Goal: Check status: Verify the current state of an ongoing process or item

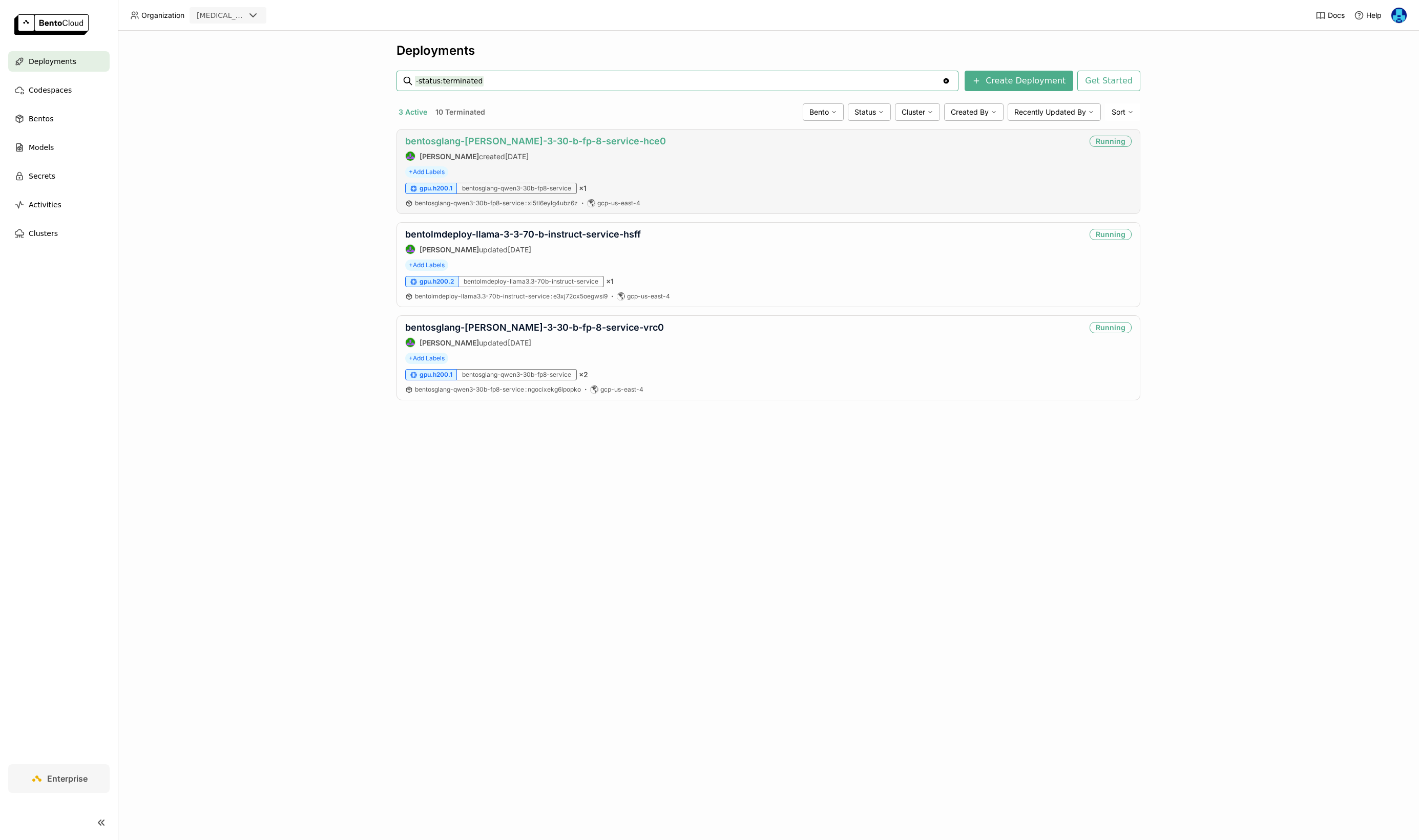
click at [546, 141] on link "bentosglang-[PERSON_NAME]-3-30-b-fp-8-service-hce0" at bounding box center [535, 141] width 260 height 11
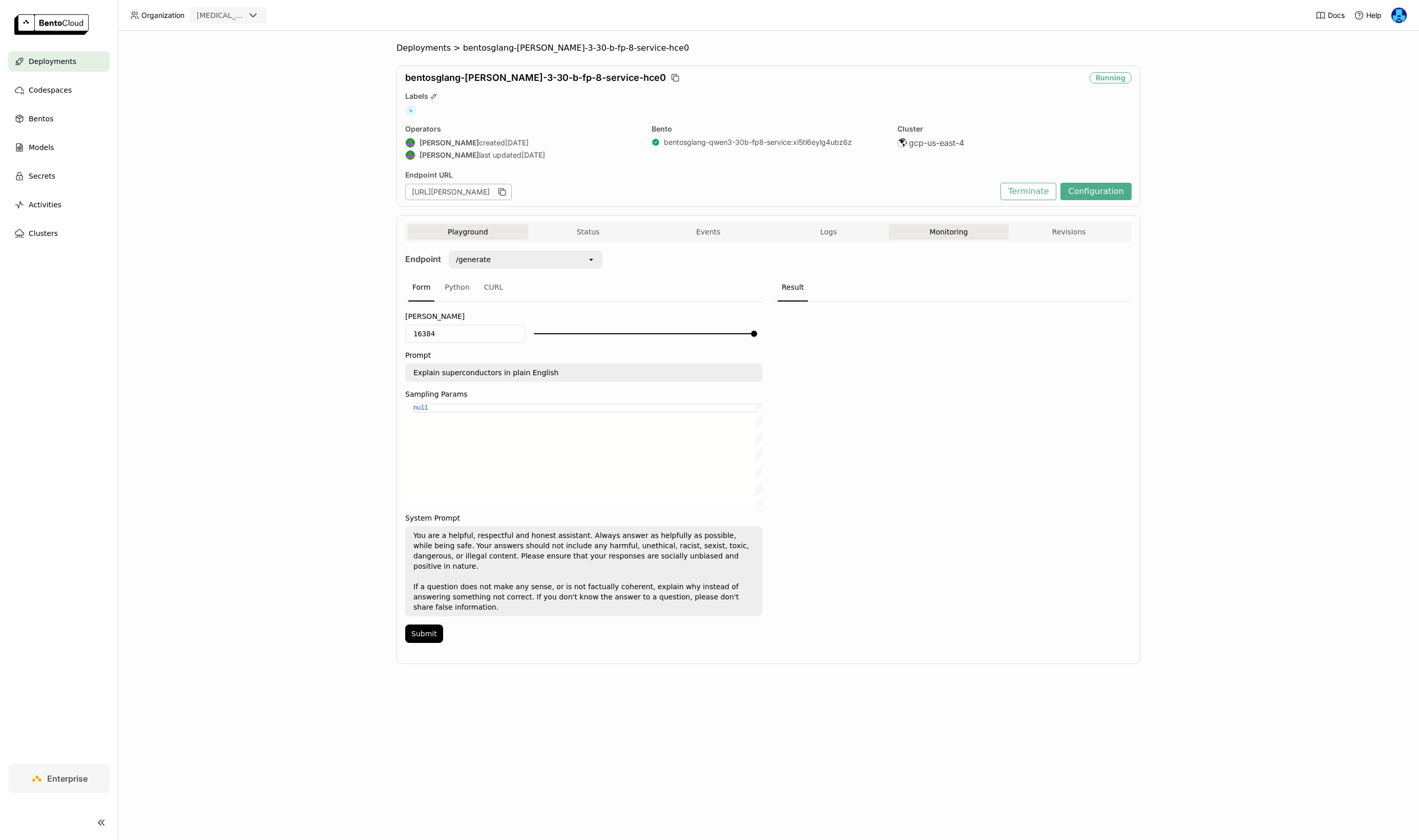
click at [930, 235] on button "Monitoring" at bounding box center [949, 232] width 120 height 15
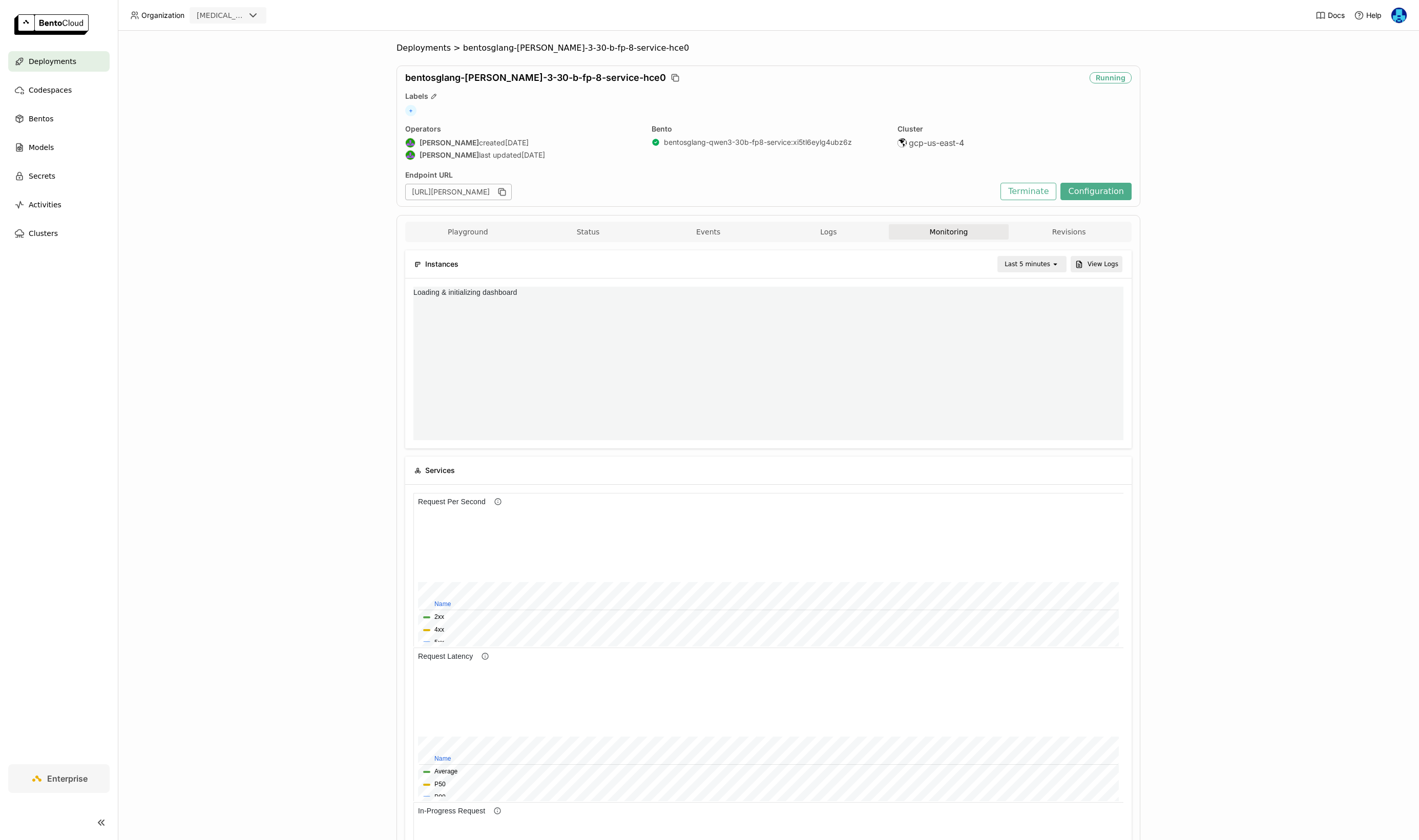
scroll to position [154, 235]
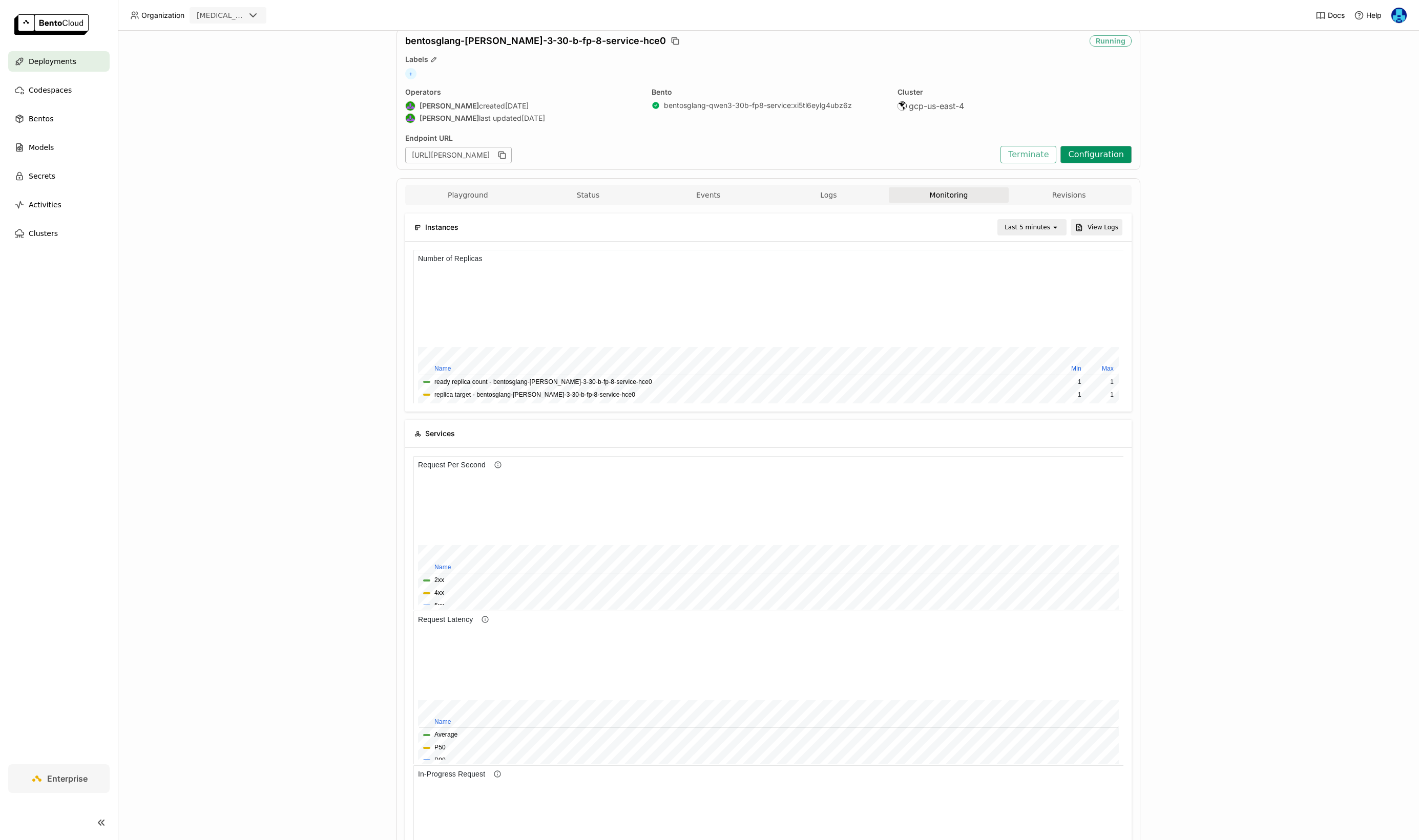
click at [1103, 153] on button "Configuration" at bounding box center [1095, 155] width 71 height 18
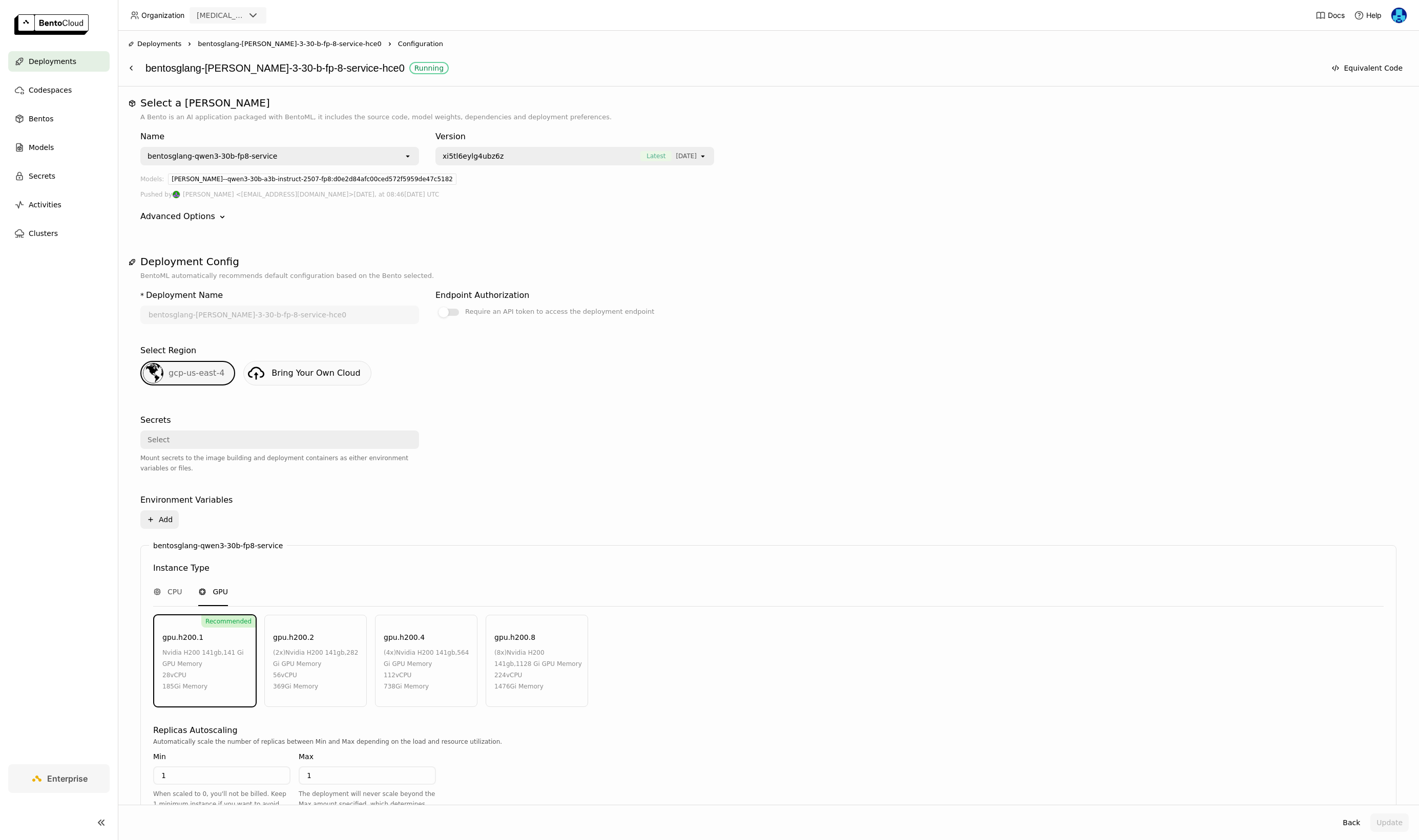
click at [338, 43] on span "bentosglang-[PERSON_NAME]-3-30-b-fp-8-service-hce0" at bounding box center [289, 43] width 184 height 10
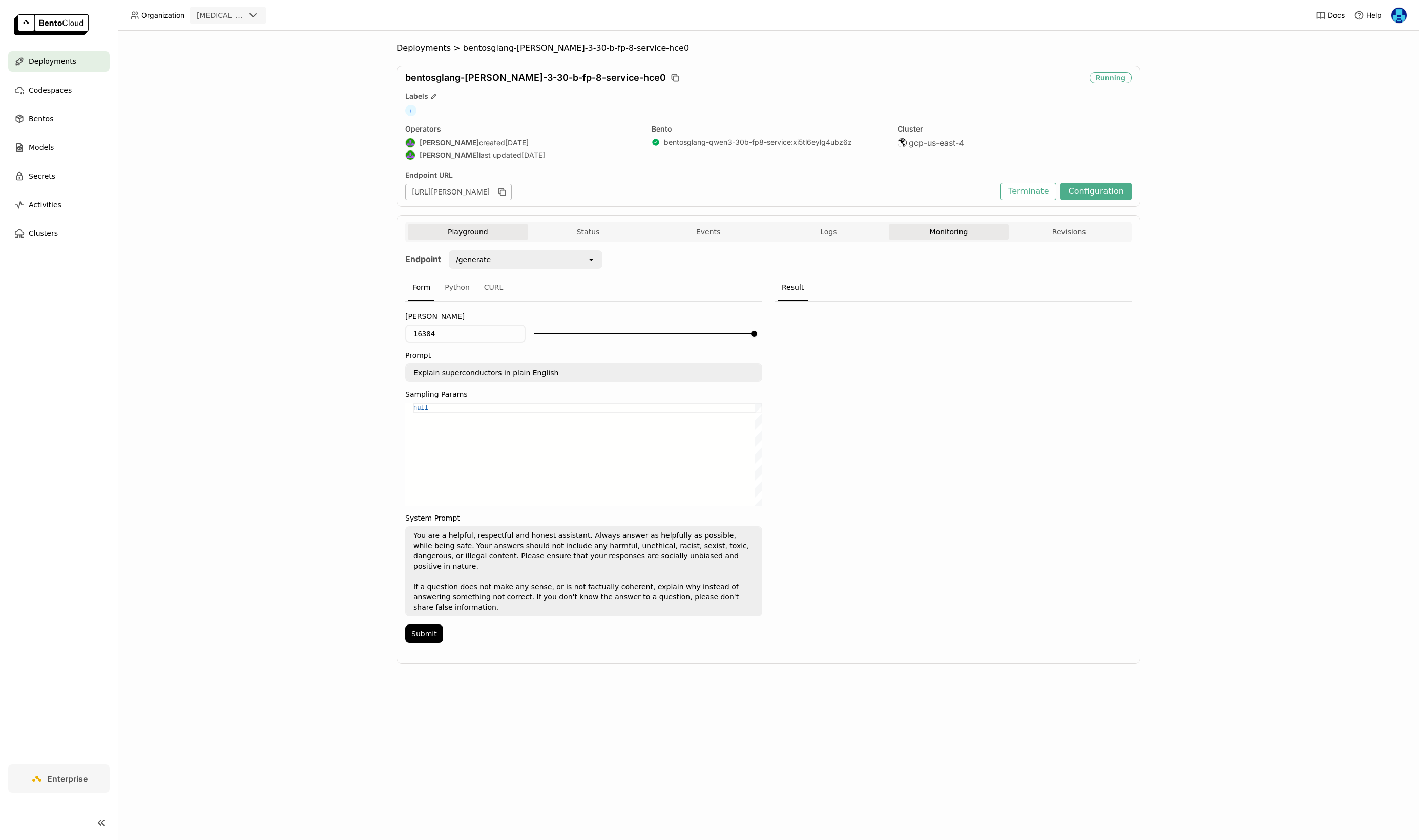
click at [950, 232] on button "Monitoring" at bounding box center [949, 232] width 120 height 15
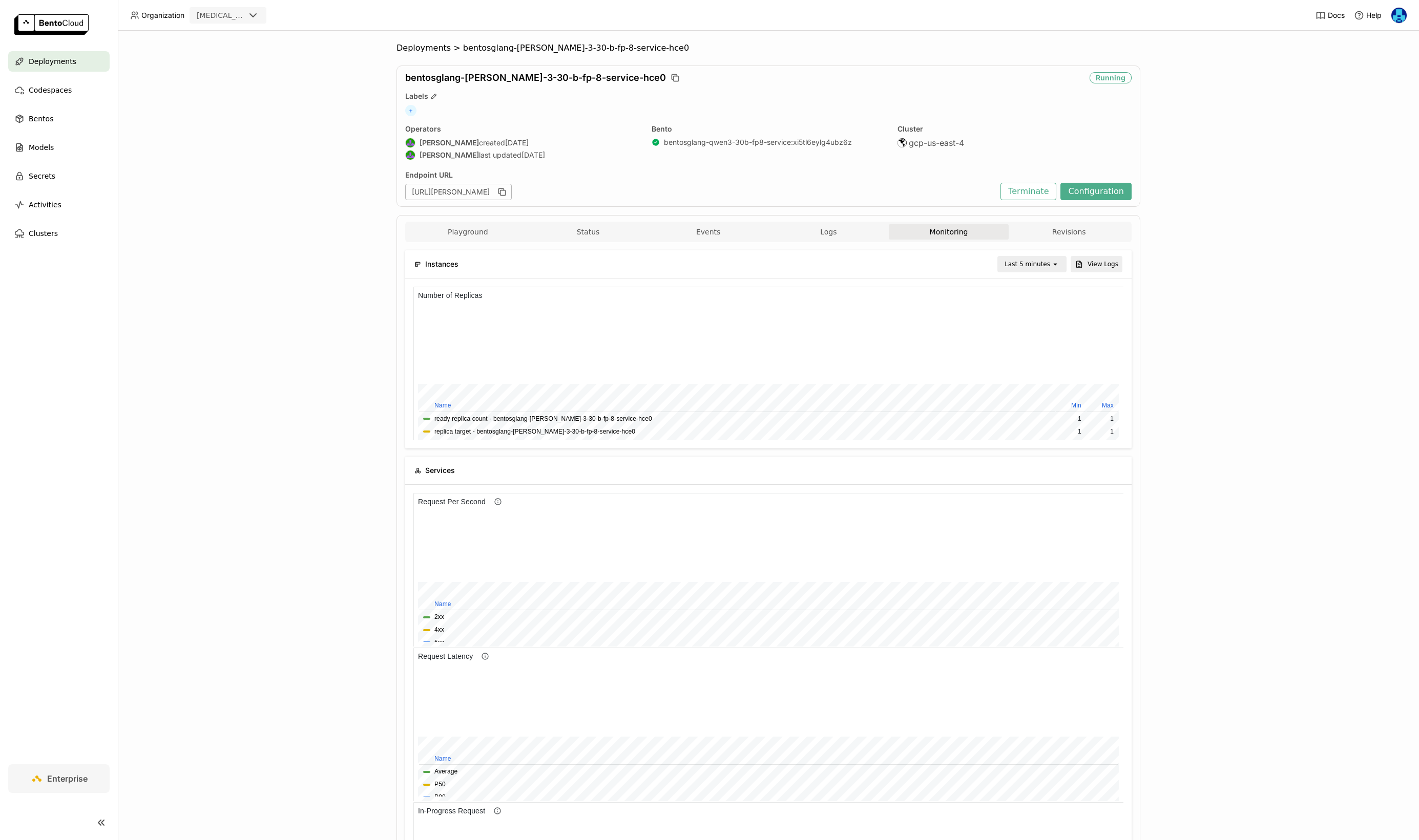
click at [1060, 269] on div "open" at bounding box center [1058, 264] width 14 height 14
click at [1047, 344] on div "Last 1 hour" at bounding box center [1033, 343] width 50 height 10
